Goal: Check status: Check status

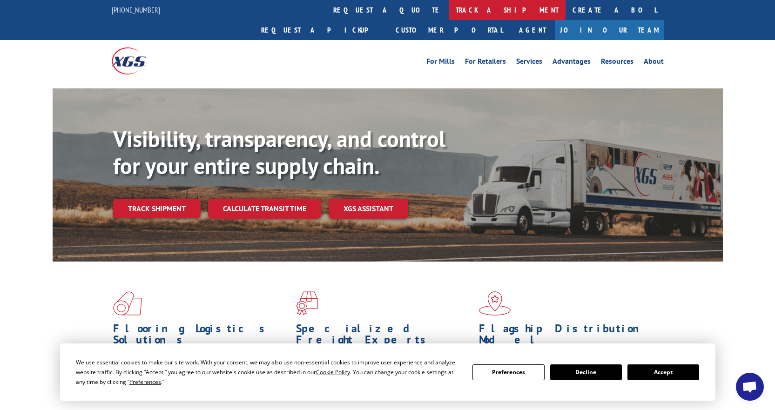
click at [449, 12] on link "track a shipment" at bounding box center [507, 10] width 117 height 20
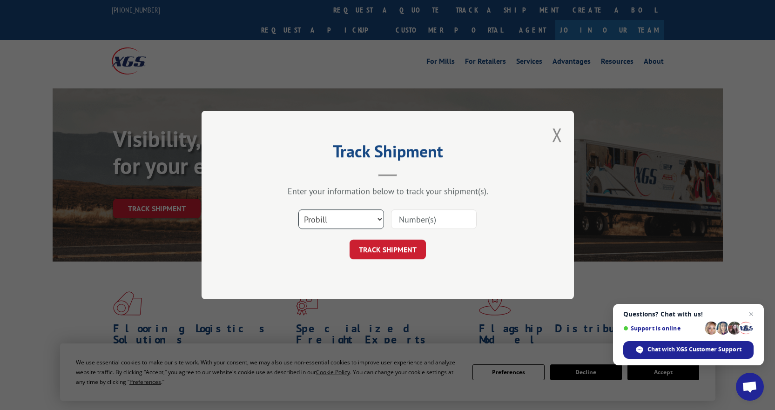
click at [376, 218] on select "Select category... Probill BOL PO" at bounding box center [341, 219] width 86 height 20
select select "bol"
click at [298, 209] on select "Select category... Probill BOL PO" at bounding box center [341, 219] width 86 height 20
click at [414, 222] on input at bounding box center [434, 219] width 86 height 20
type input "3371172"
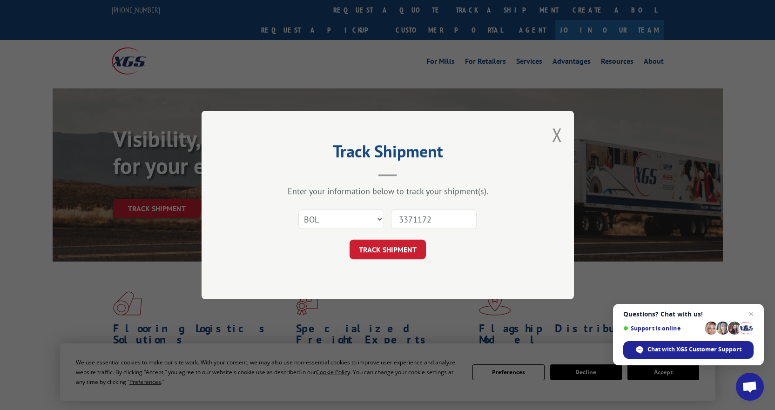
click button "TRACK SHIPMENT" at bounding box center [387, 250] width 76 height 20
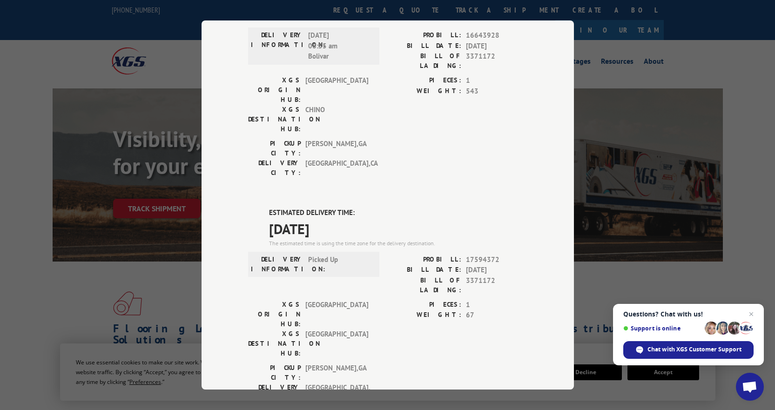
scroll to position [47, 0]
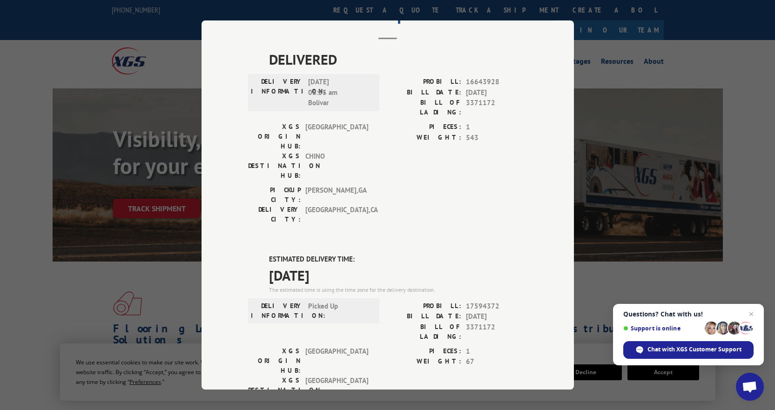
click at [736, 112] on div "Track Shipment DELIVERED DELIVERY INFORMATION: [DATE] 08:55 am Bolivar PROBILL:…" at bounding box center [387, 205] width 775 height 410
click at [748, 73] on div "Track Shipment DELIVERED DELIVERY INFORMATION: [DATE] 08:55 am Bolivar PROBILL:…" at bounding box center [387, 205] width 775 height 410
